Goal: Find specific page/section: Find specific page/section

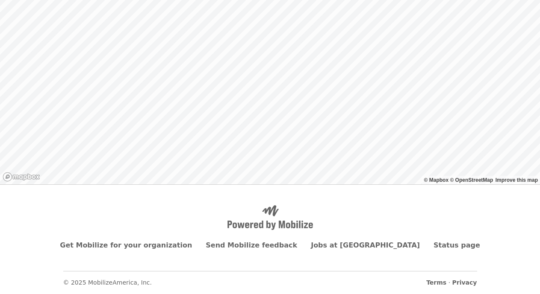
click at [293, 148] on div "Back to list" at bounding box center [270, 56] width 540 height 257
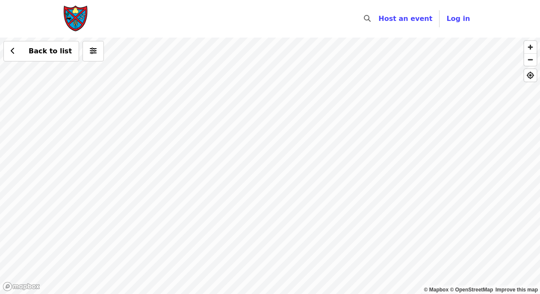
click at [292, 218] on div "Back to list" at bounding box center [270, 166] width 540 height 257
click at [292, 218] on div "See 2 actions at this location Back to list" at bounding box center [270, 166] width 540 height 257
click at [290, 231] on span "See 2 actions at this location" at bounding box center [292, 233] width 112 height 8
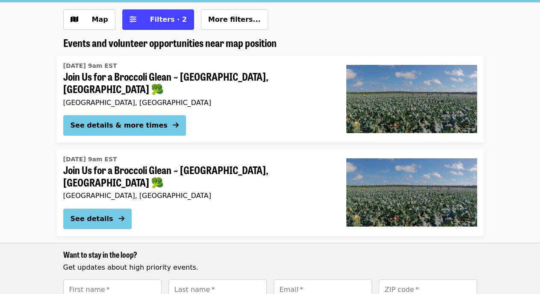
scroll to position [85, 0]
